Goal: Task Accomplishment & Management: Manage account settings

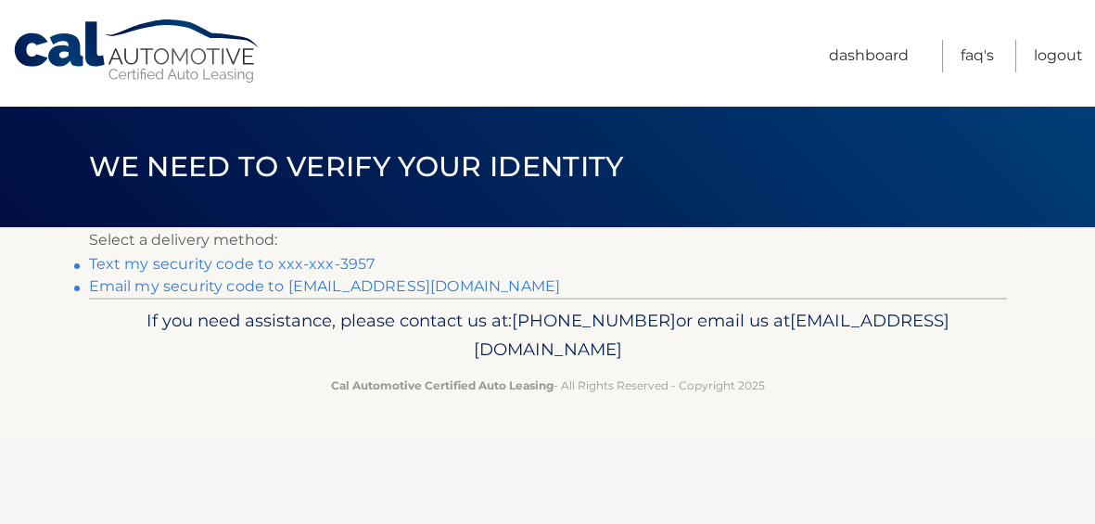
click at [287, 265] on link "Text my security code to xxx-xxx-3957" at bounding box center [232, 264] width 287 height 18
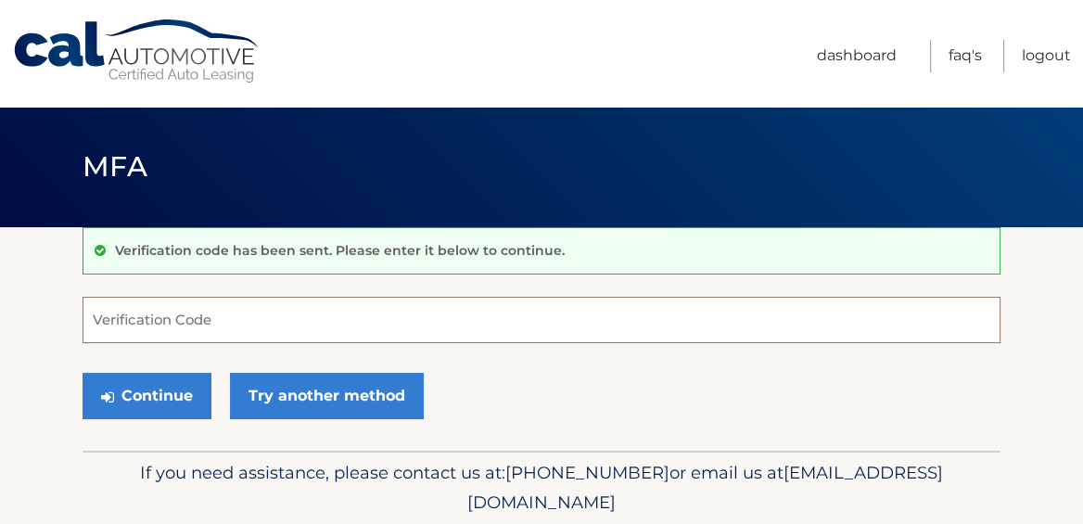
click at [161, 316] on input "Verification Code" at bounding box center [542, 320] width 918 height 46
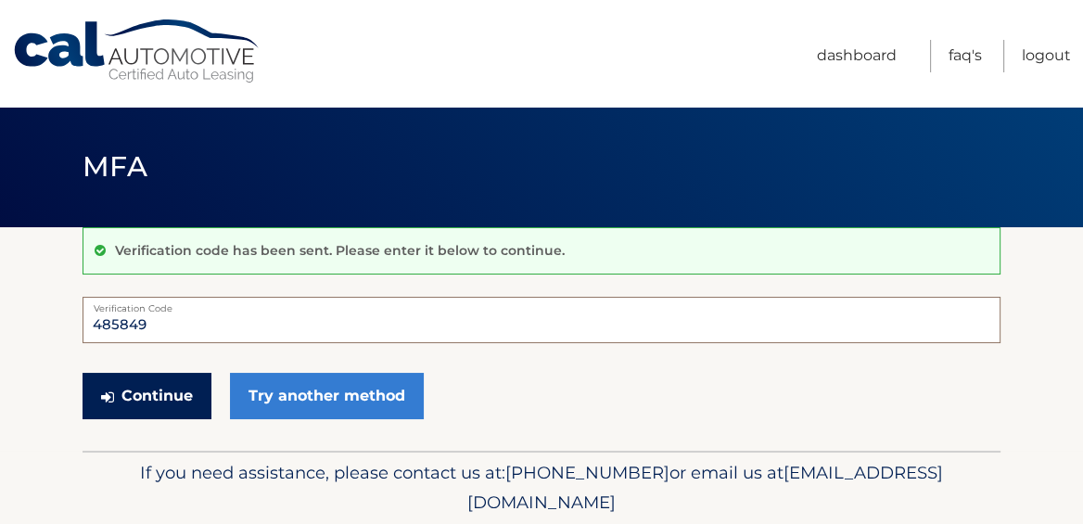
type input "485849"
click at [150, 382] on button "Continue" at bounding box center [147, 396] width 129 height 46
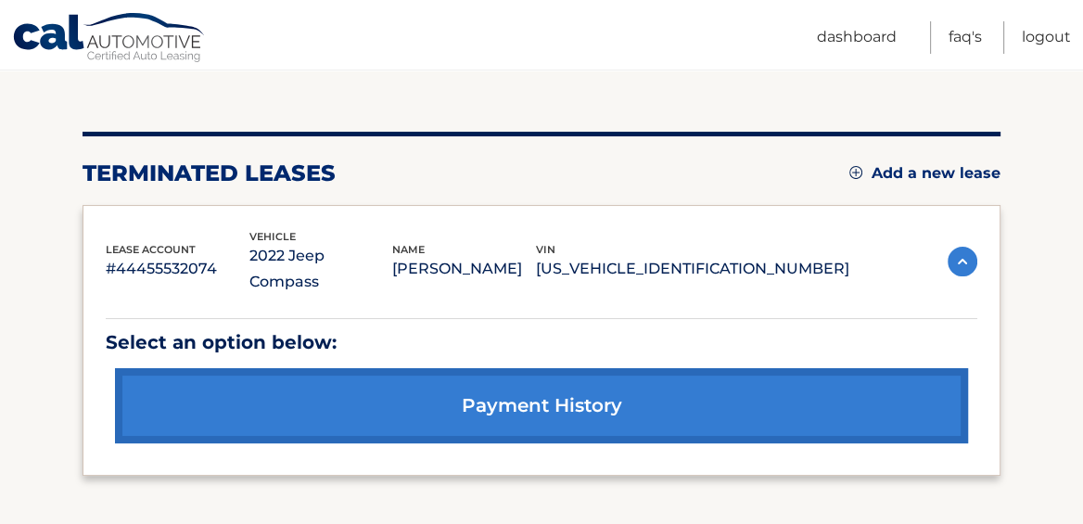
scroll to position [217, 0]
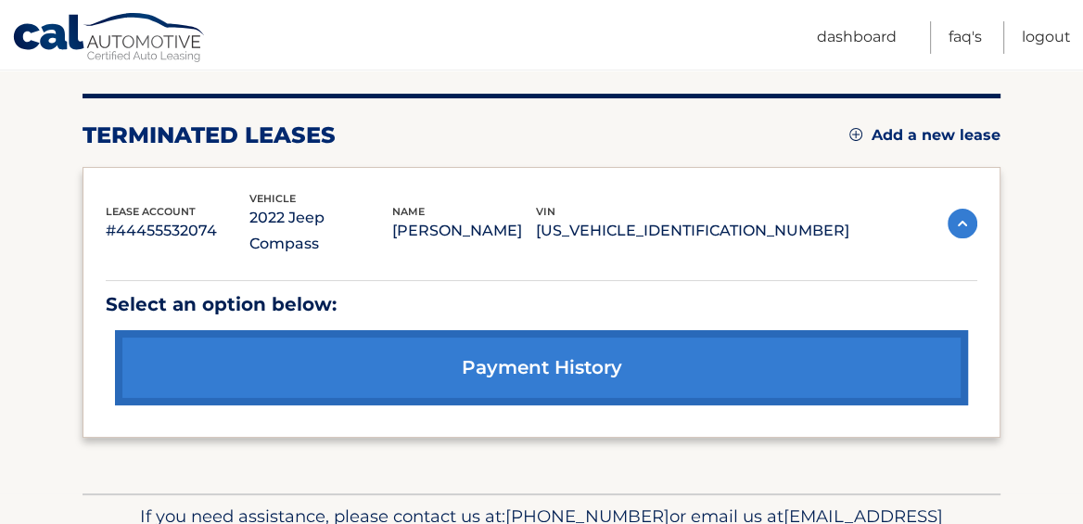
click at [973, 209] on img at bounding box center [963, 224] width 30 height 30
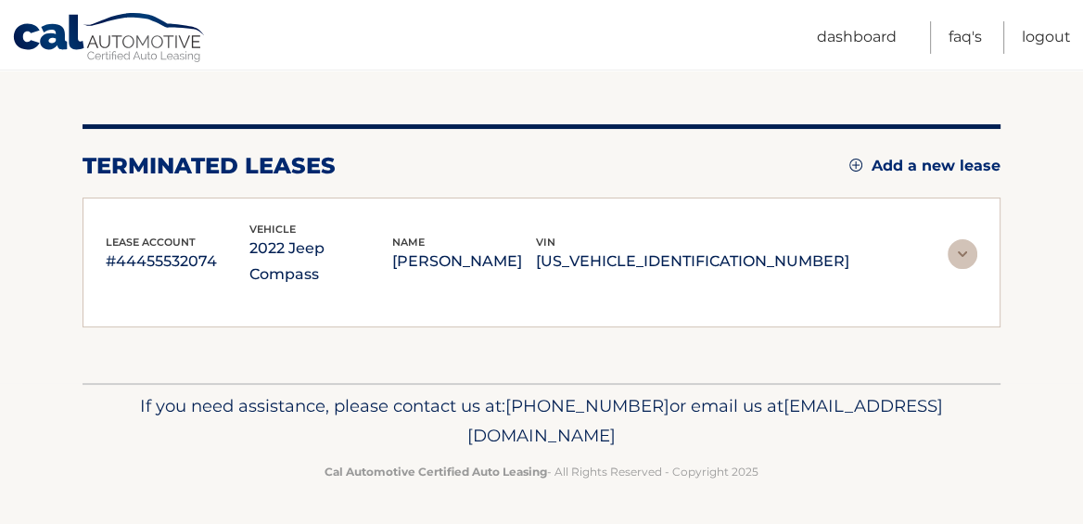
scroll to position [142, 0]
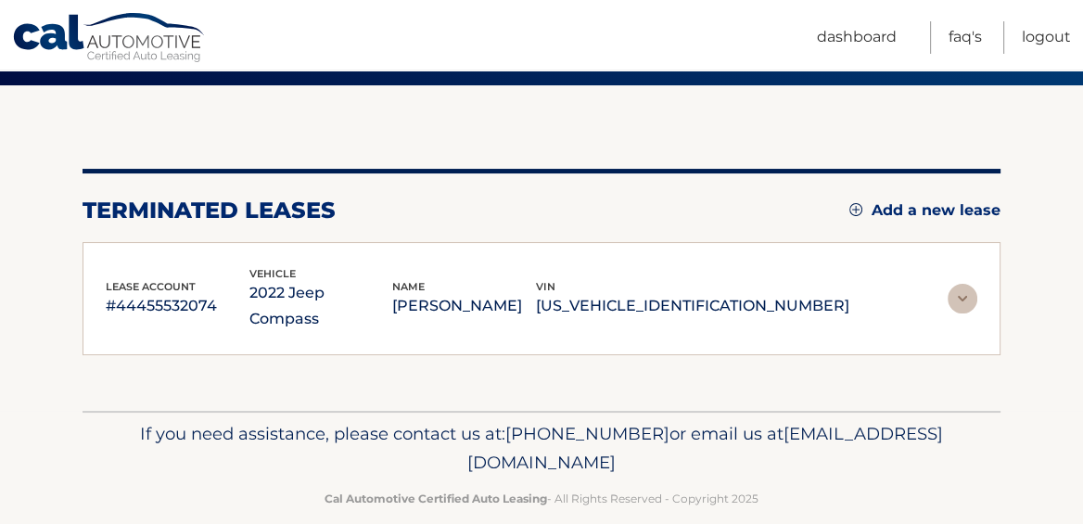
click at [962, 284] on img at bounding box center [963, 299] width 30 height 30
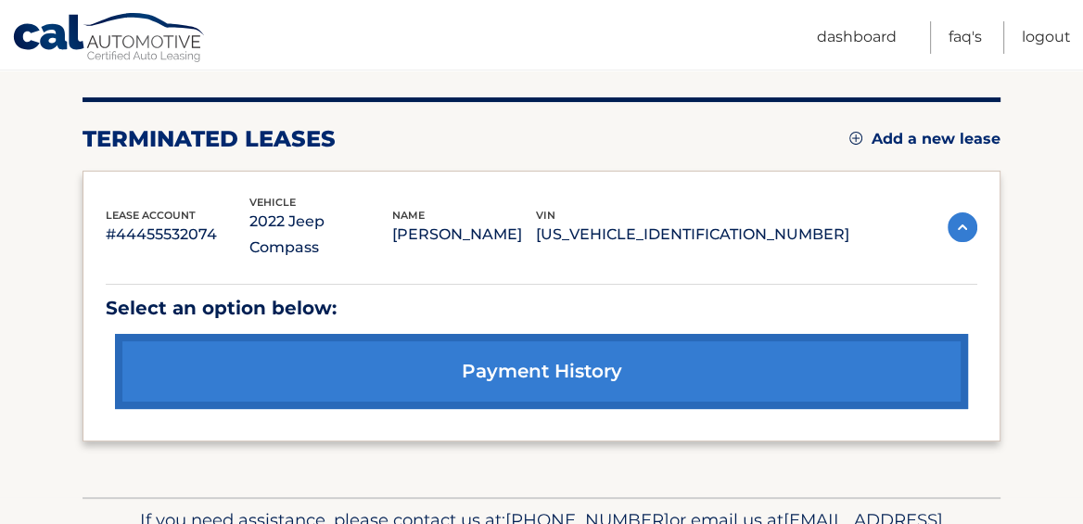
scroll to position [241, 0]
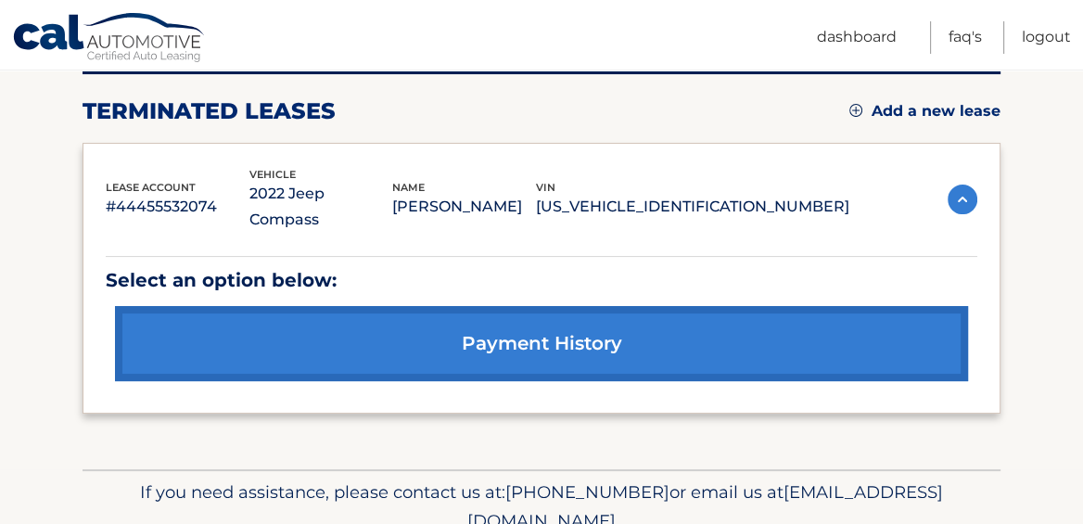
click at [515, 321] on link "payment history" at bounding box center [541, 343] width 853 height 75
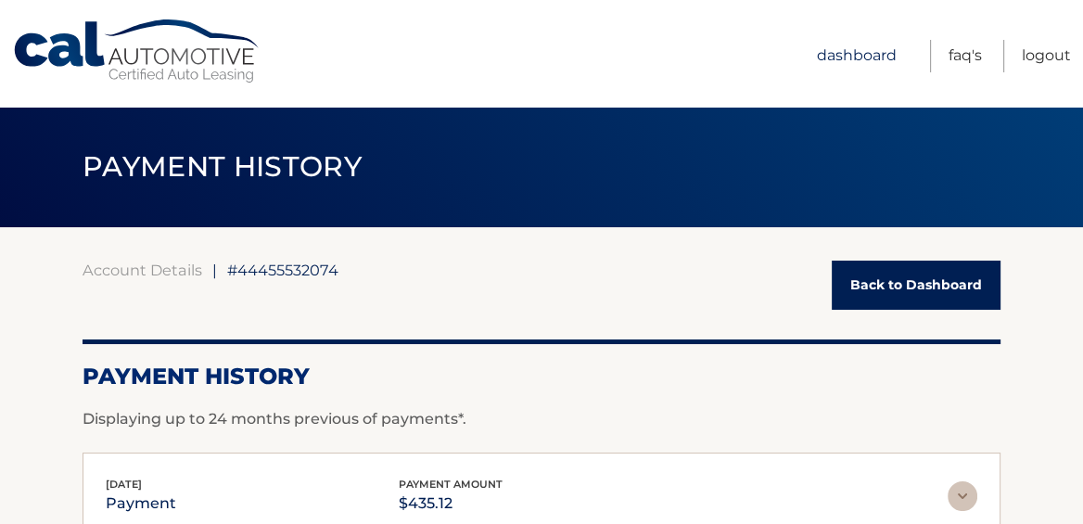
click at [881, 49] on link "Dashboard" at bounding box center [857, 56] width 80 height 32
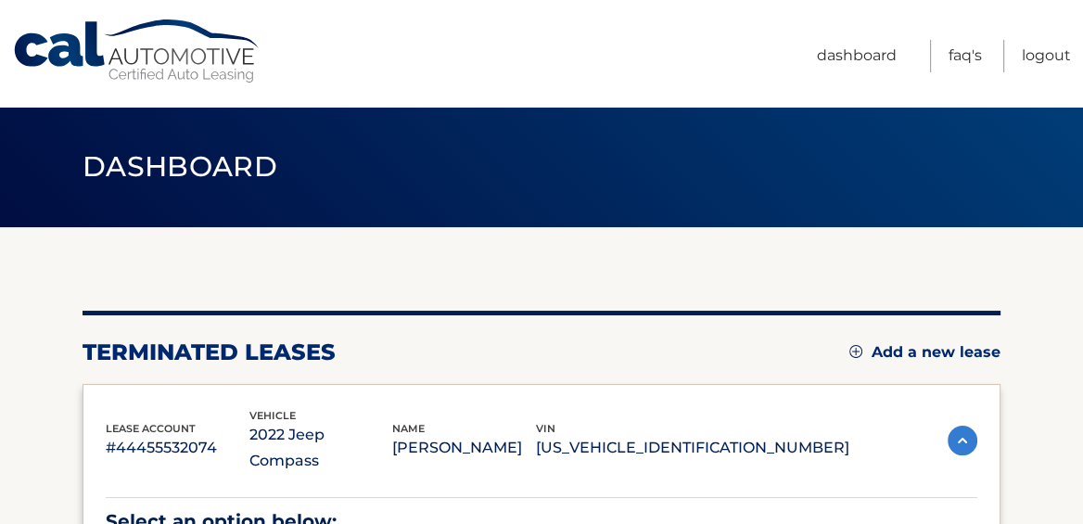
click at [890, 352] on link "Add a new lease" at bounding box center [924, 352] width 151 height 19
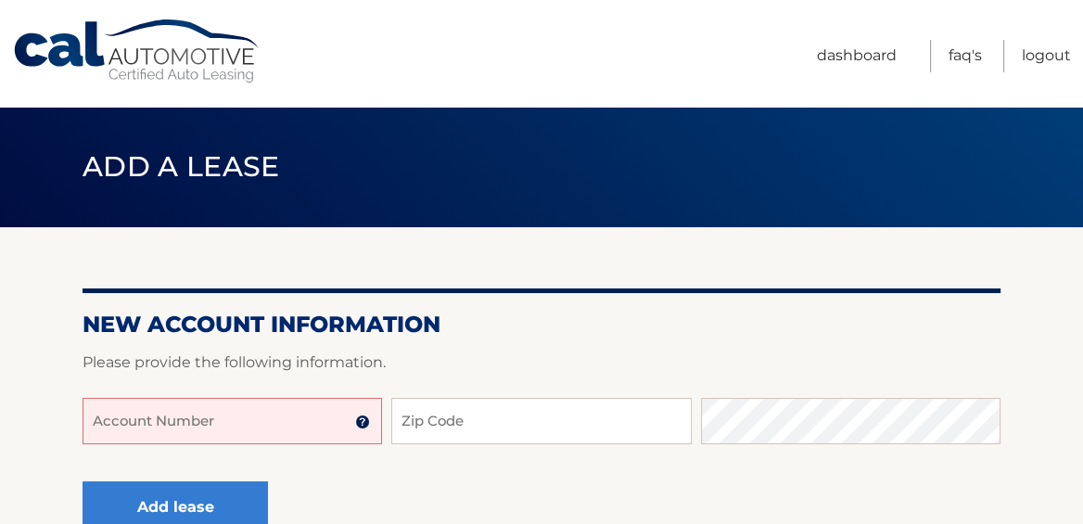
click at [181, 413] on input "Account Number" at bounding box center [233, 421] width 300 height 46
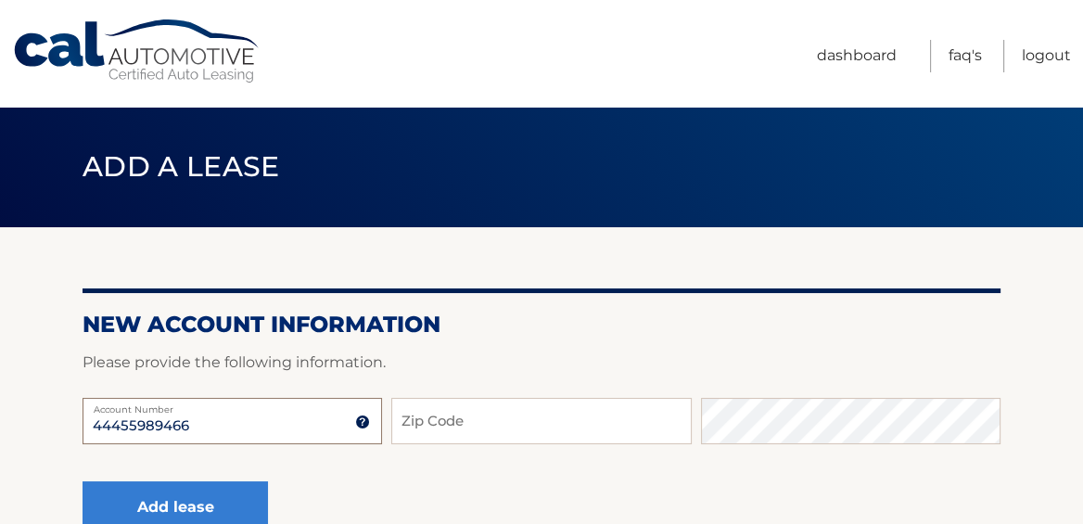
type input "44455989466"
click at [362, 422] on img at bounding box center [362, 422] width 15 height 15
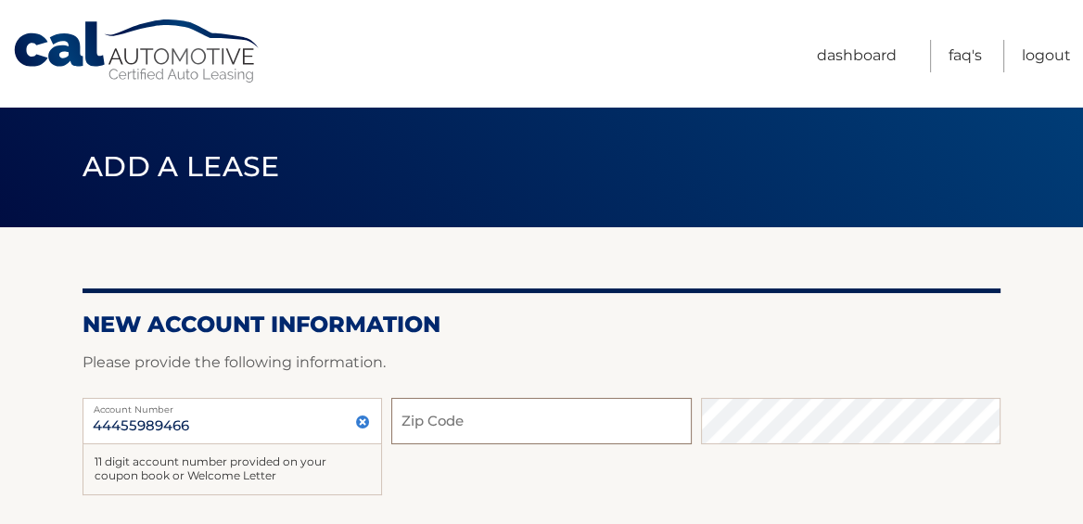
click at [476, 432] on input "Zip Code" at bounding box center [541, 421] width 300 height 46
type input "19020"
click at [618, 470] on div "44455989466 Account Number 11 digit account number provided on your coupon book…" at bounding box center [542, 461] width 918 height 127
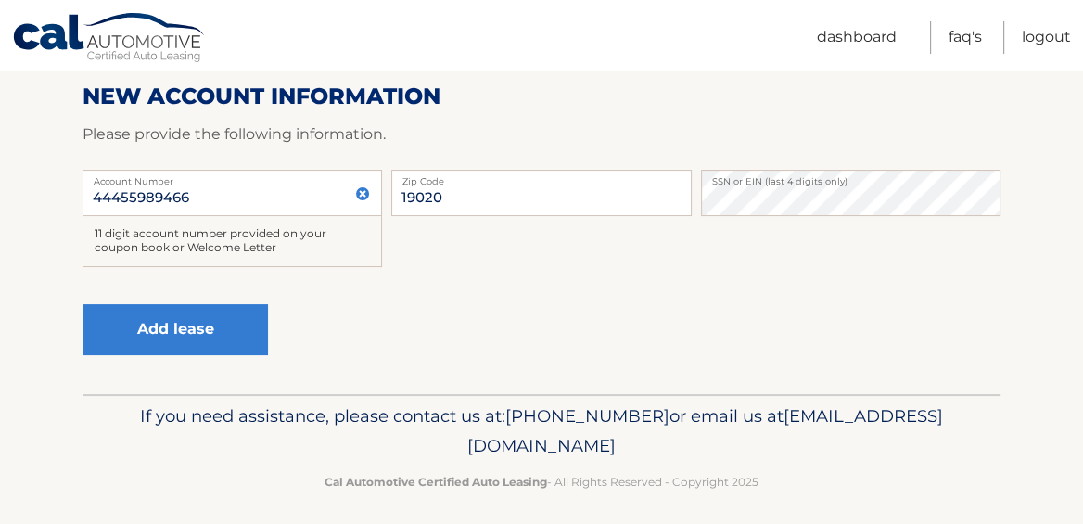
scroll to position [237, 0]
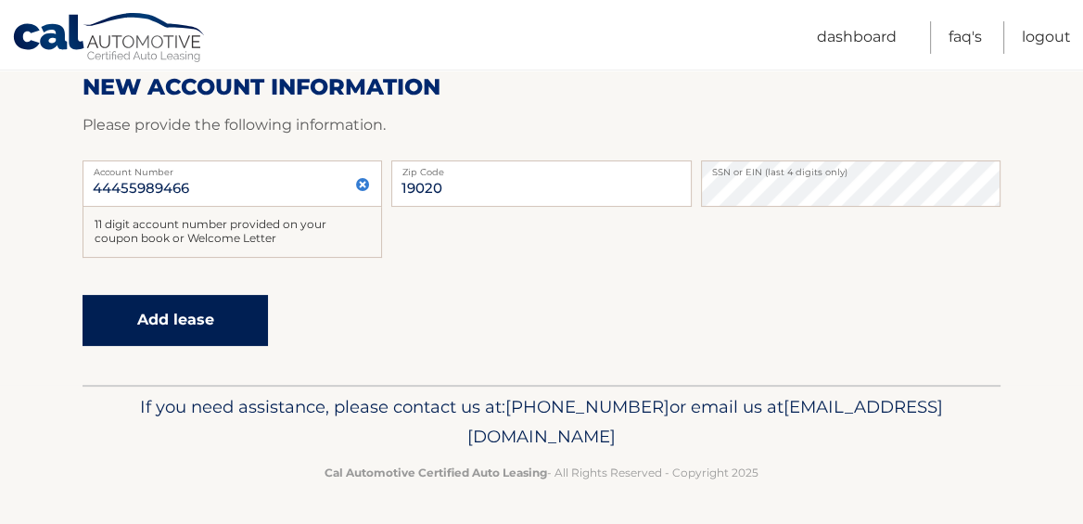
click at [185, 323] on button "Add lease" at bounding box center [175, 320] width 185 height 51
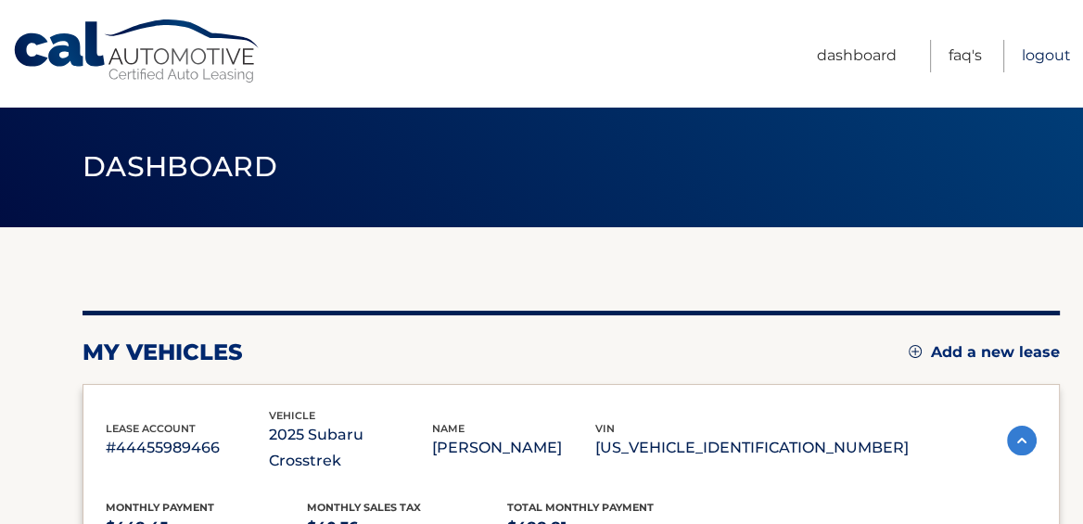
click at [1044, 55] on link "Logout" at bounding box center [1046, 56] width 49 height 32
